Goal: Transaction & Acquisition: Obtain resource

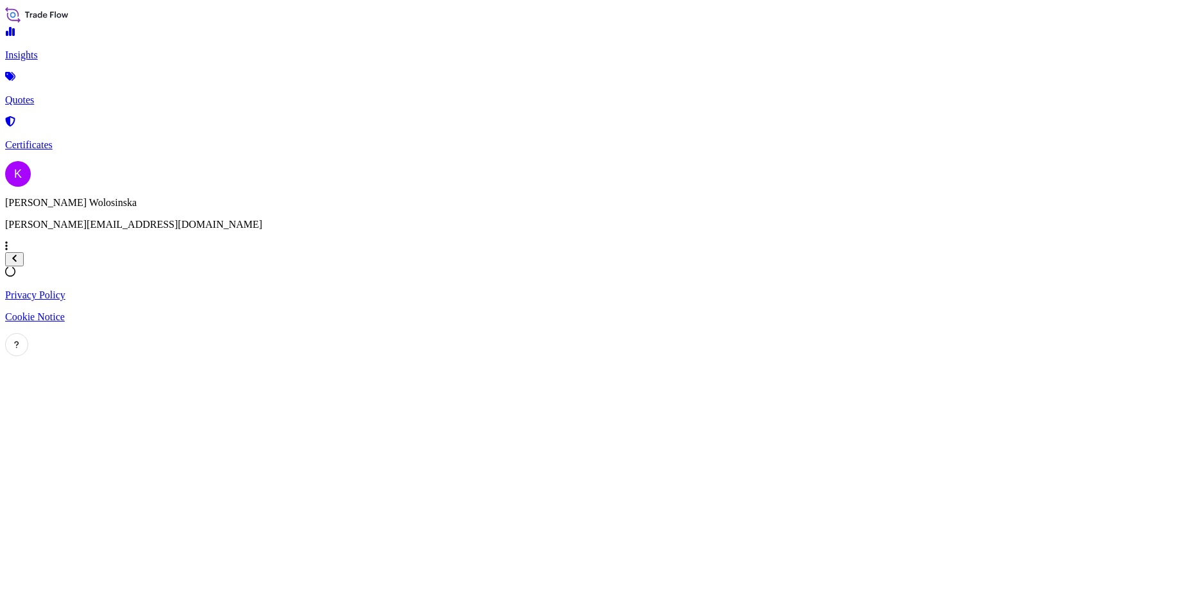
select select "2025"
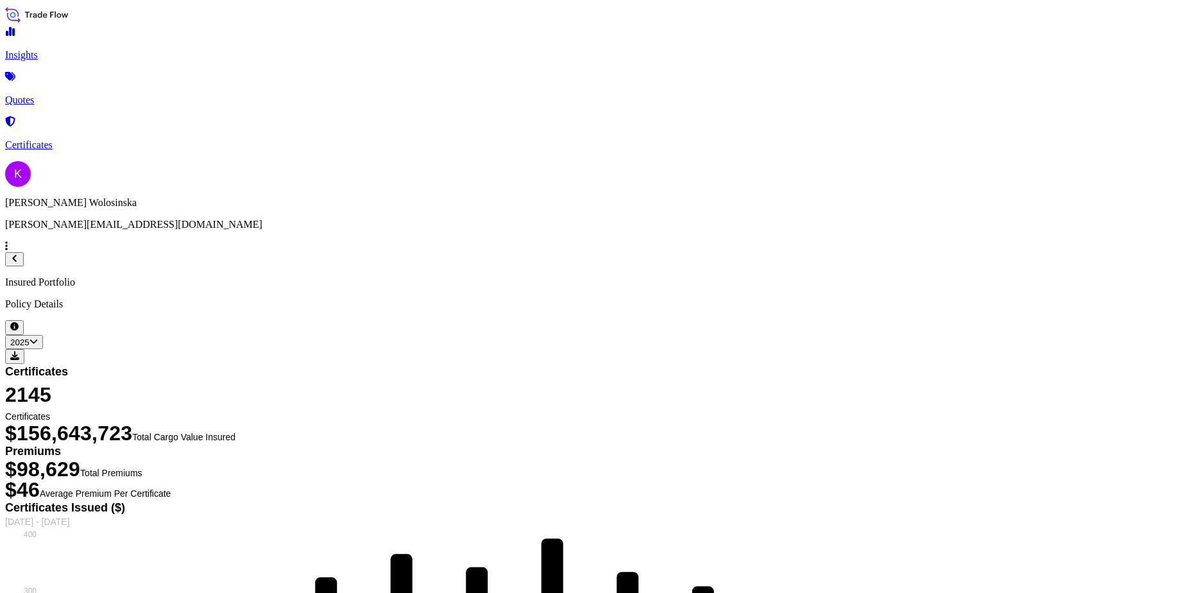
click at [118, 90] on link "Quotes" at bounding box center [600, 89] width 1191 height 33
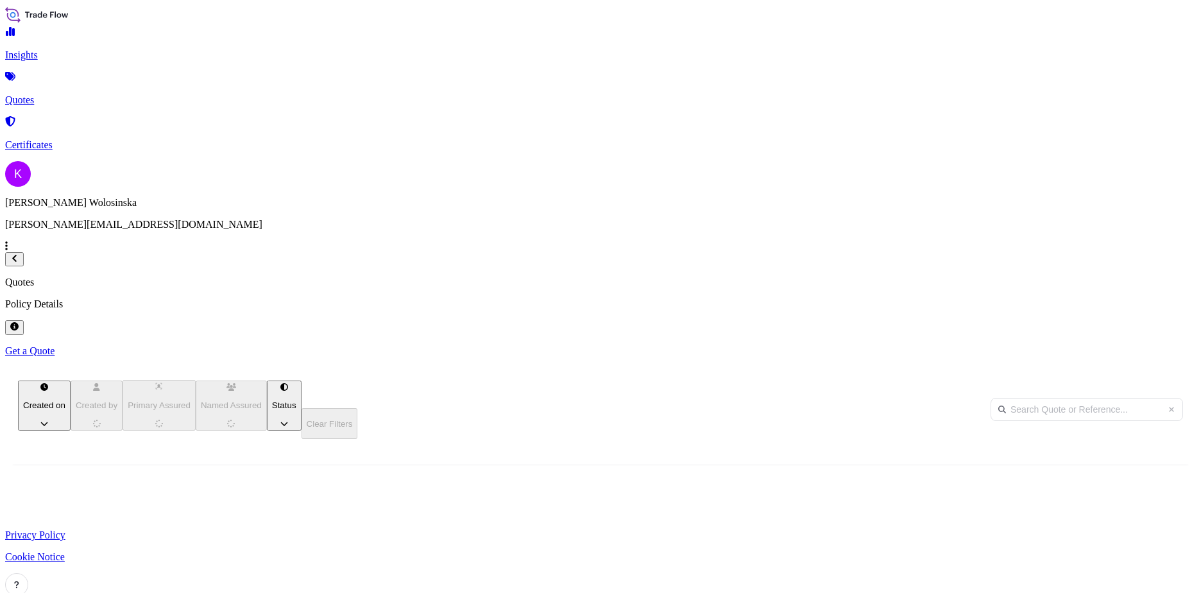
scroll to position [375, 986]
click at [1139, 345] on link "Get a Quote" at bounding box center [600, 351] width 1191 height 12
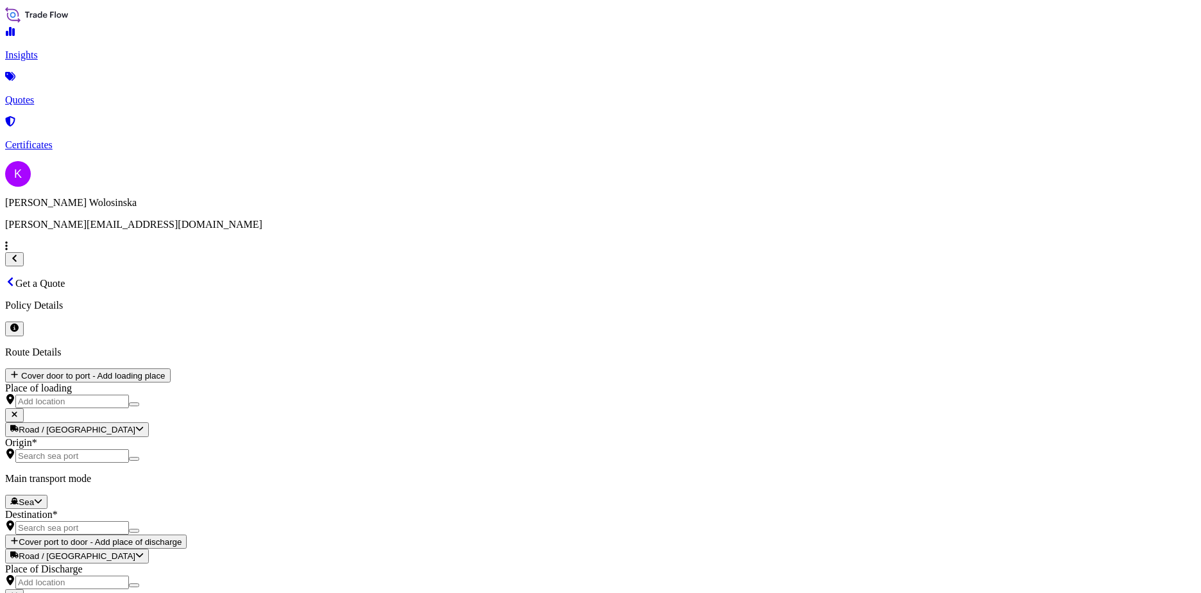
click at [248, 264] on body "Insights Quotes Certificates K Katarzyna Wolosinska katarzyna.wolosinska@ligent…" at bounding box center [600, 575] width 1191 height 1140
click at [232, 304] on div "Road" at bounding box center [216, 297] width 32 height 13
select select "Road"
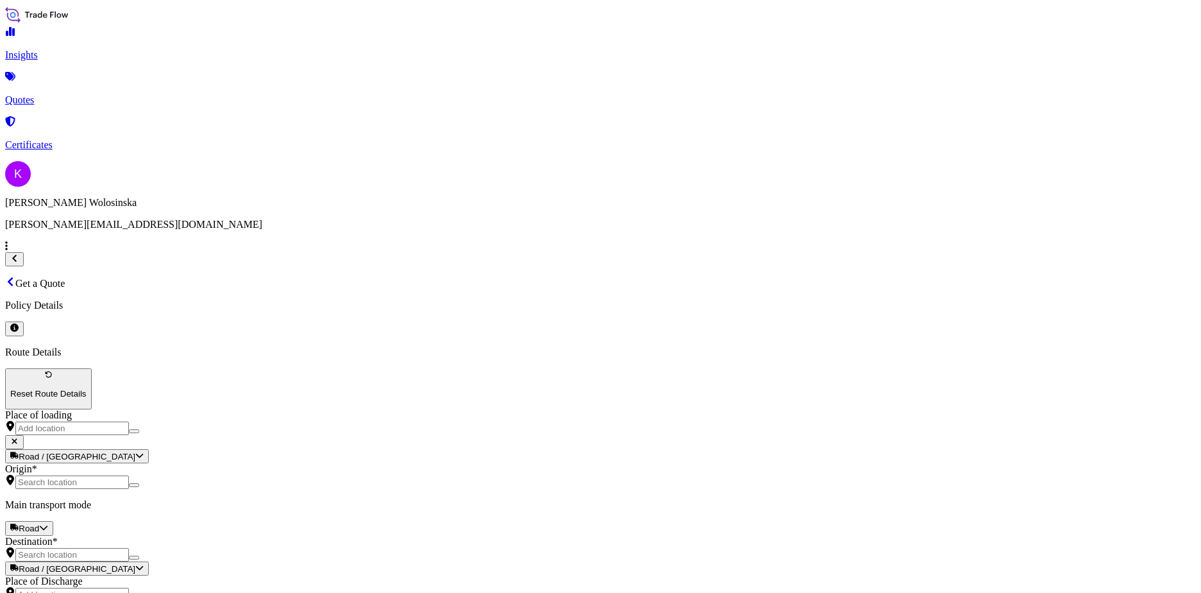
paste input "GAX2510000182"
type input "GAX2510000182"
click at [129, 476] on input "Origin *" at bounding box center [72, 482] width 114 height 13
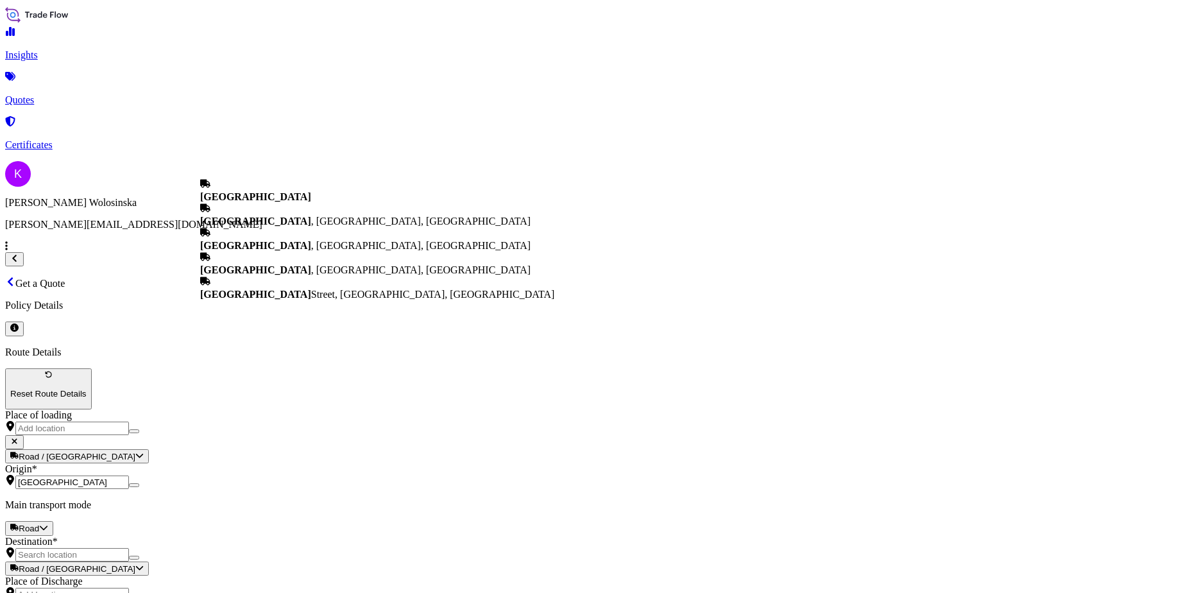
click at [261, 202] on b "Poland" at bounding box center [255, 196] width 111 height 11
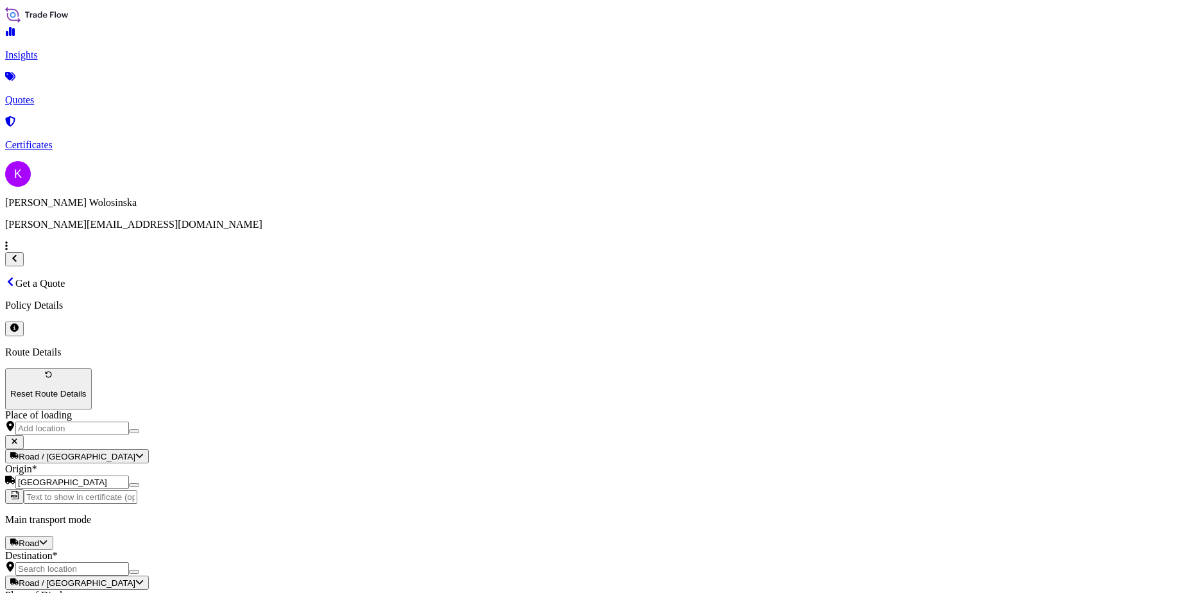
type input "Poland"
click at [129, 562] on input "Destination *" at bounding box center [72, 568] width 114 height 13
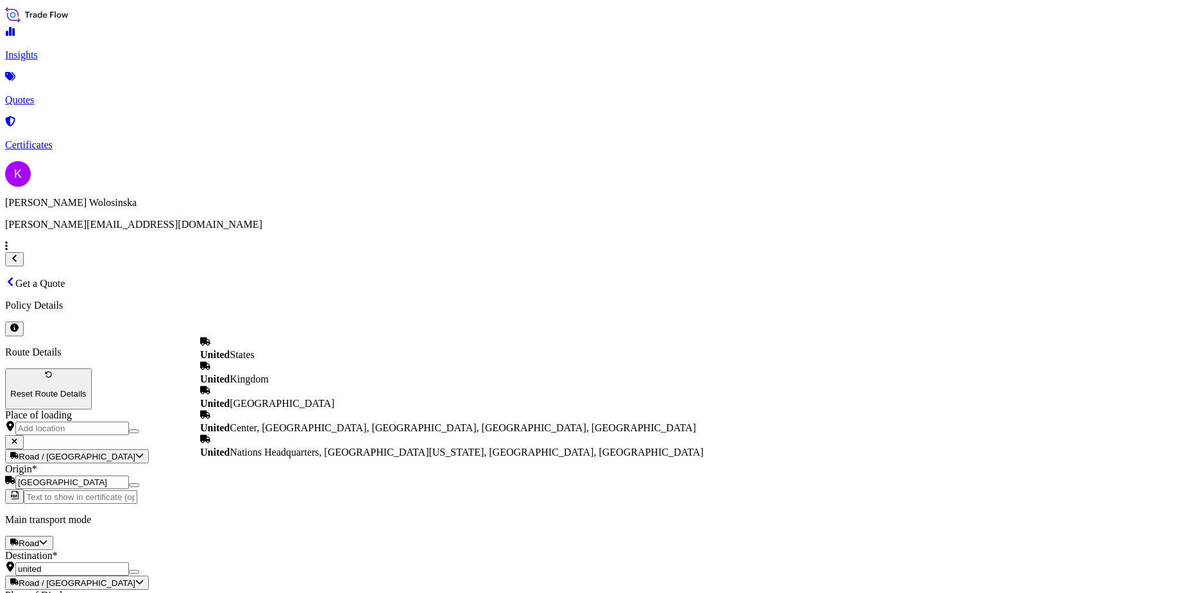
click at [340, 381] on div "United Kingdom" at bounding box center [452, 373] width 504 height 24
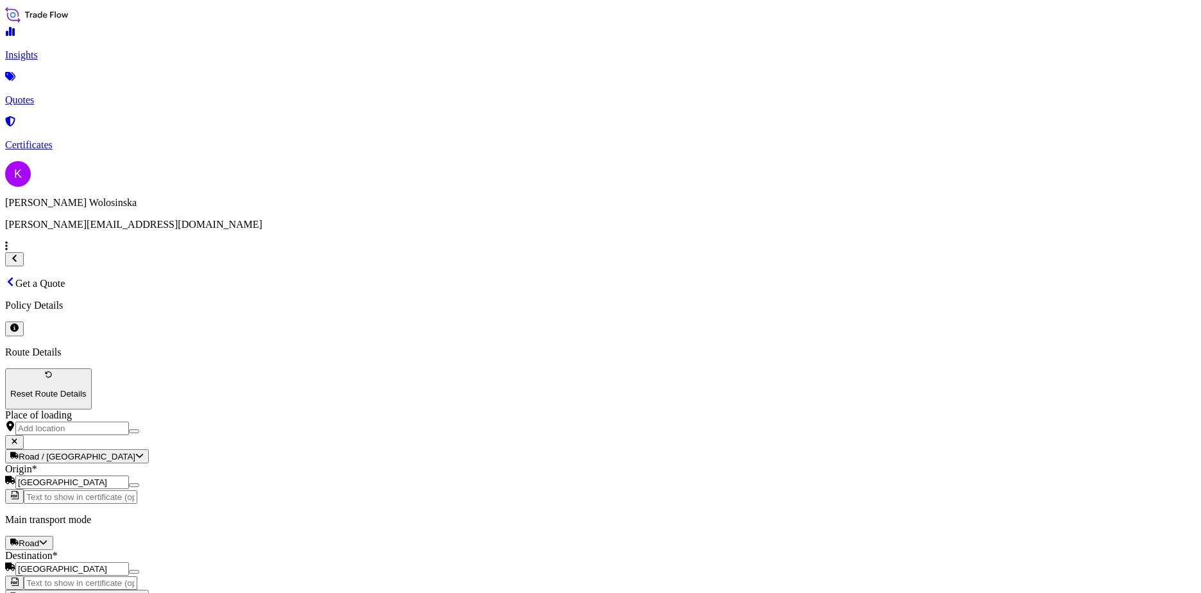
type input "United Kingdom"
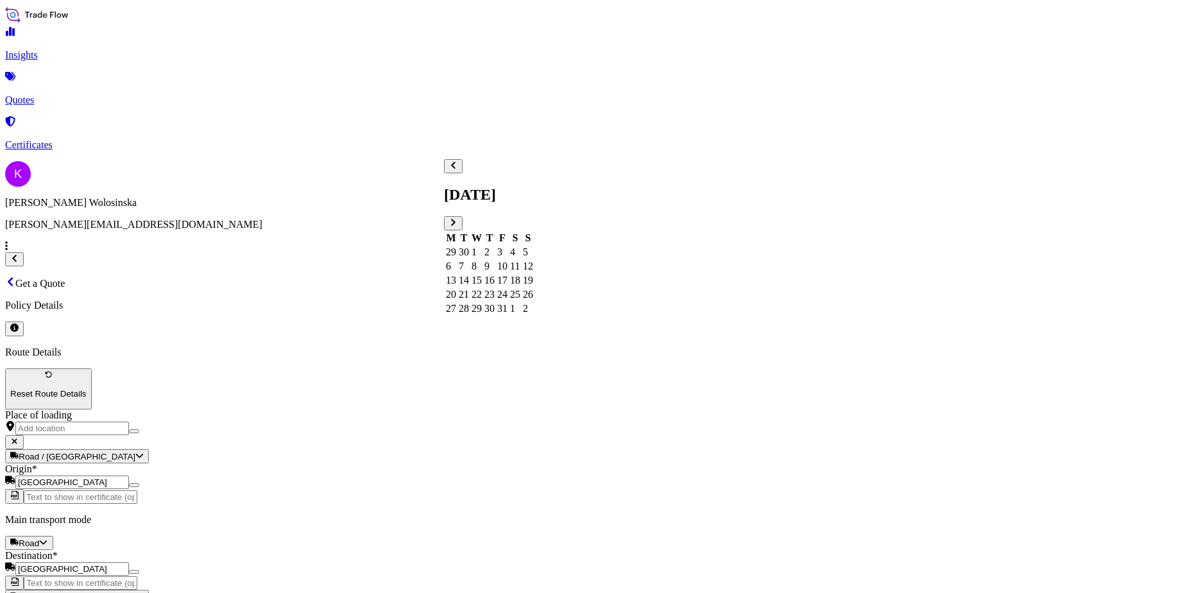
click at [469, 261] on div "7" at bounding box center [464, 267] width 10 height 12
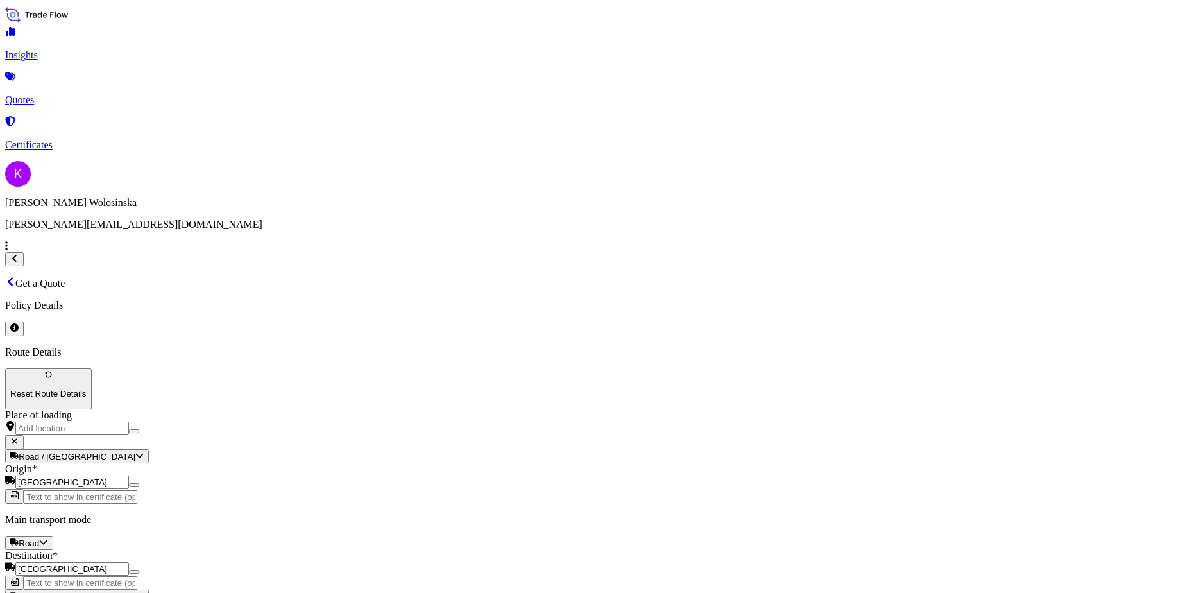
type textarea "guns for silicone"
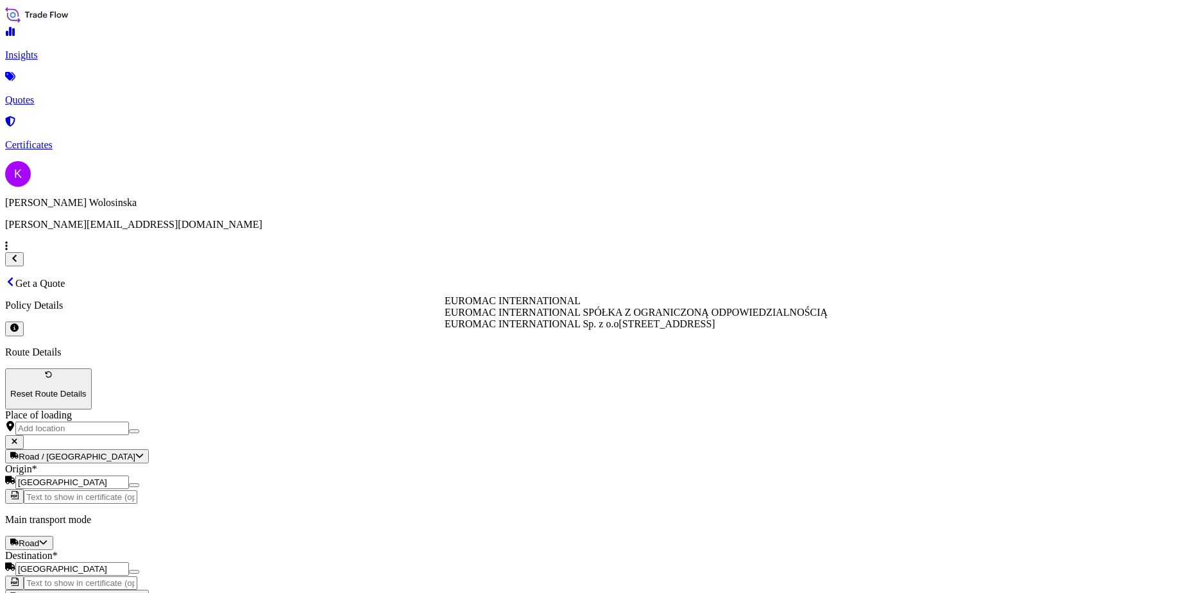
click at [621, 305] on div "EUROMAC INTERNATIONAL" at bounding box center [636, 301] width 383 height 12
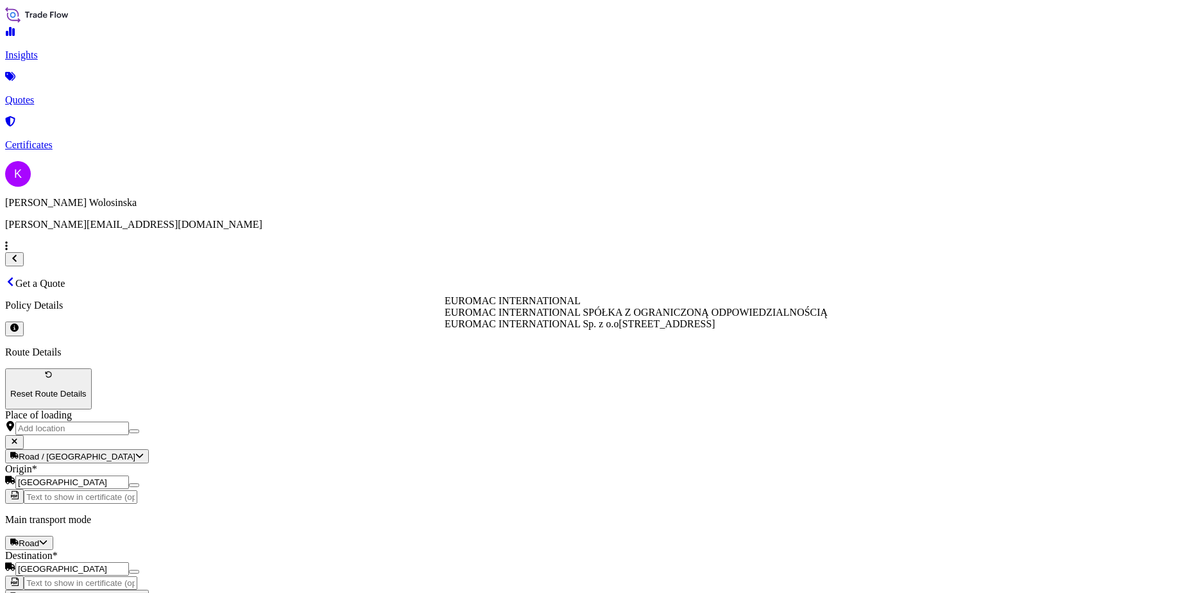
click at [638, 330] on div "EUROMAC INTERNATIONAL Sp. z o.o Chwarznieńska 87, 81-001, Gdynia, Poland" at bounding box center [636, 324] width 383 height 12
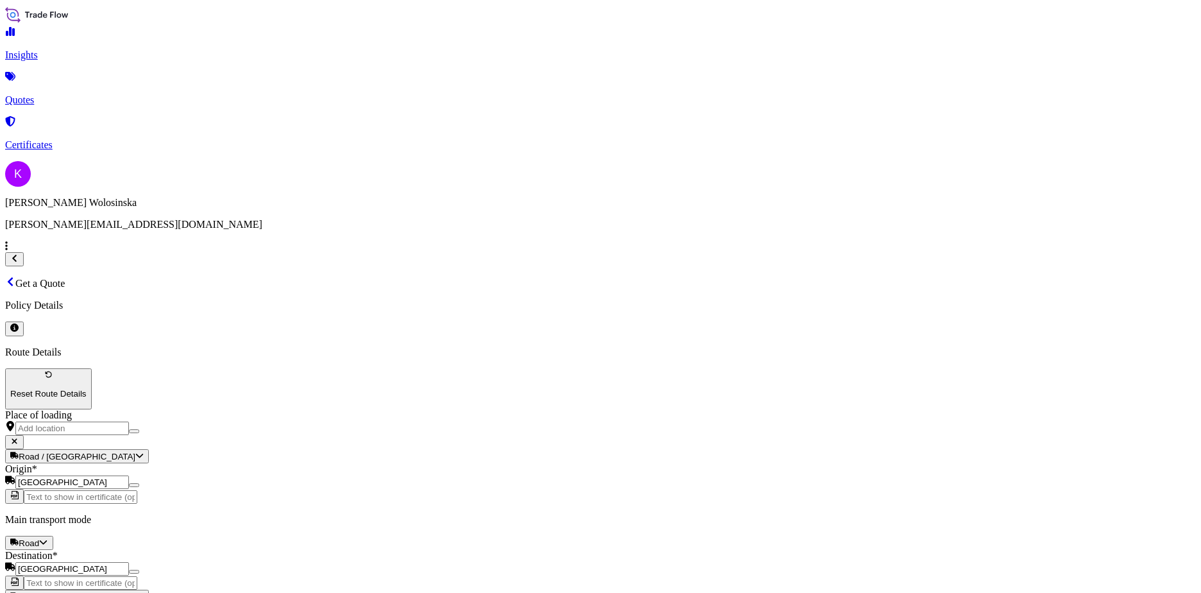
type input "EUROMAC INTERNATIONAL Sp. z o.o"
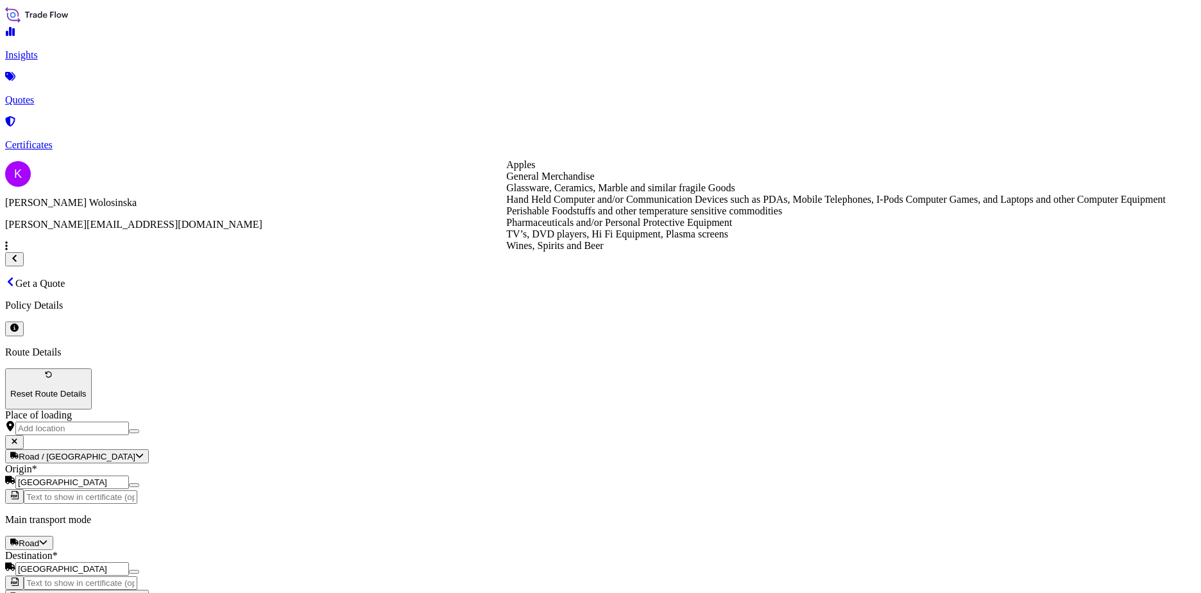
click at [872, 182] on div "General Merchandise" at bounding box center [836, 177] width 660 height 12
type input "General Merchandise"
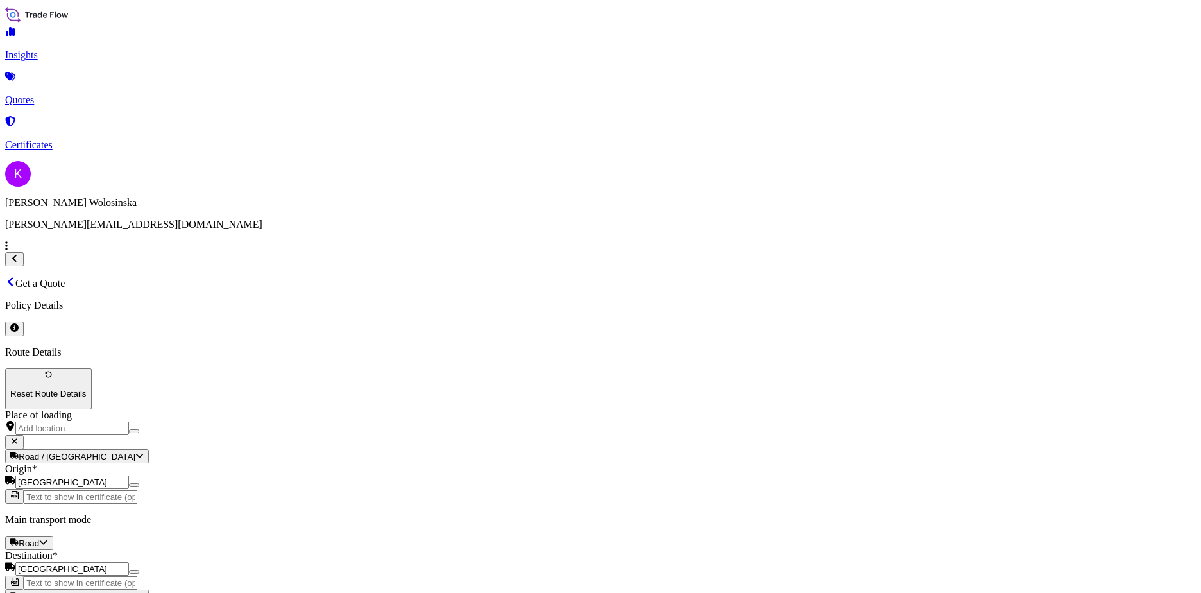
click at [838, 223] on div "€ EUR" at bounding box center [843, 226] width 54 height 24
type input "€ EUR"
type input "31507.20"
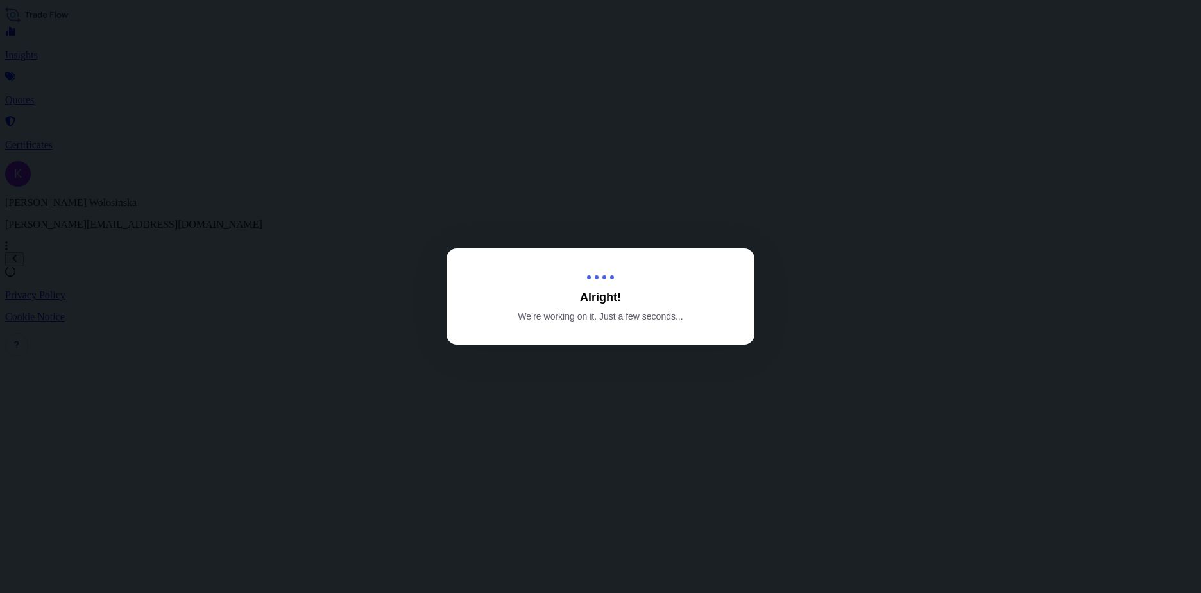
select select "Road"
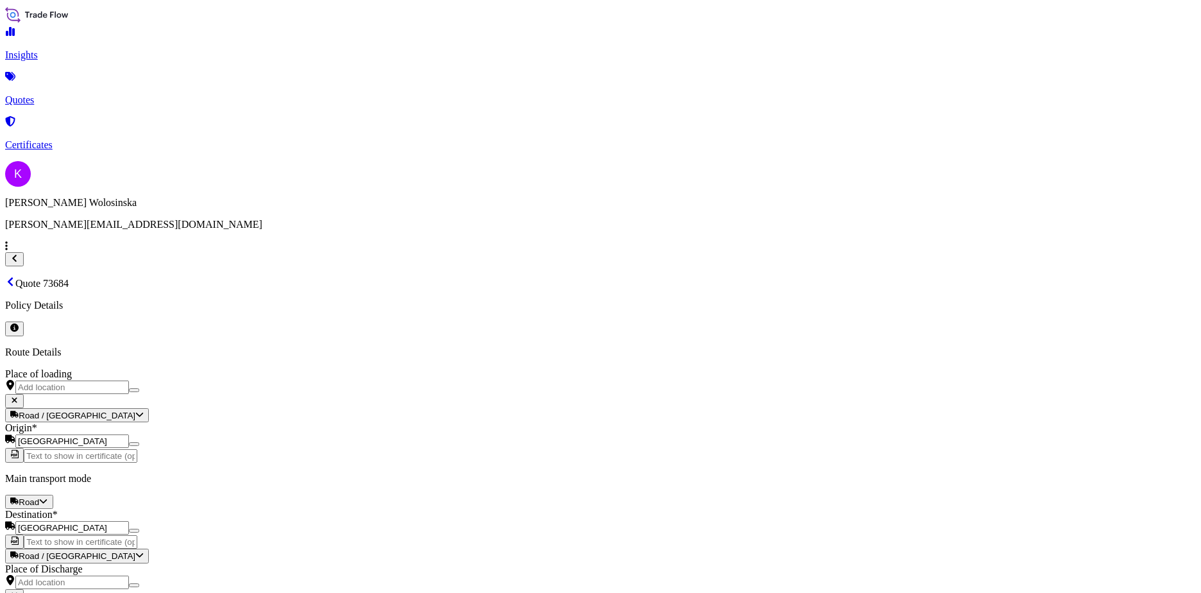
scroll to position [1339, 0]
